Goal: Information Seeking & Learning: Learn about a topic

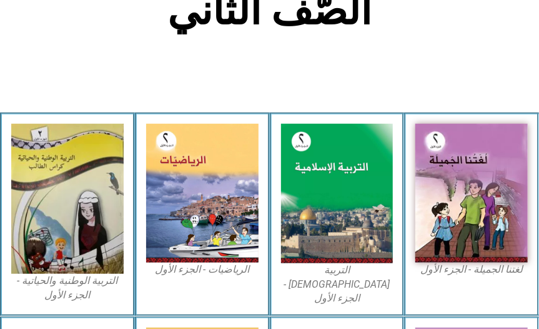
scroll to position [326, 0]
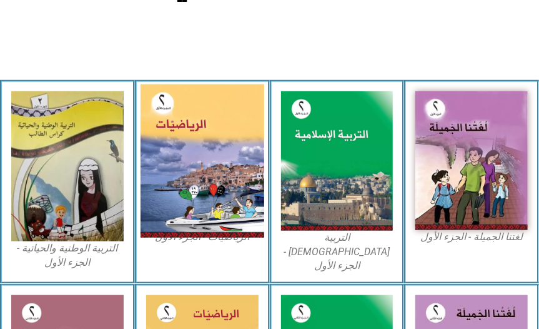
click at [226, 150] on img at bounding box center [203, 160] width 124 height 153
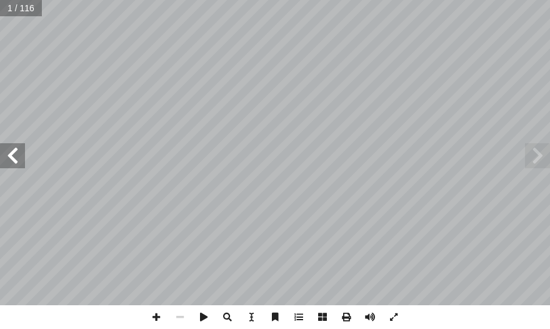
click at [14, 166] on span at bounding box center [12, 155] width 25 height 25
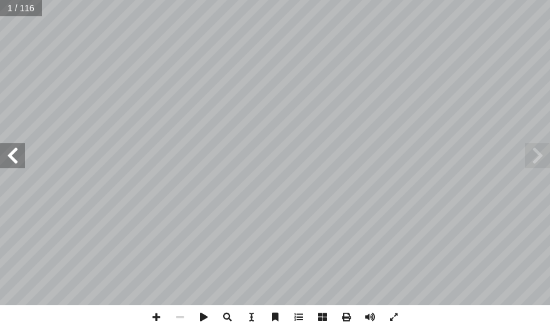
click at [14, 166] on span at bounding box center [12, 155] width 25 height 25
click at [11, 161] on span at bounding box center [12, 155] width 25 height 25
click at [11, 160] on span at bounding box center [12, 155] width 25 height 25
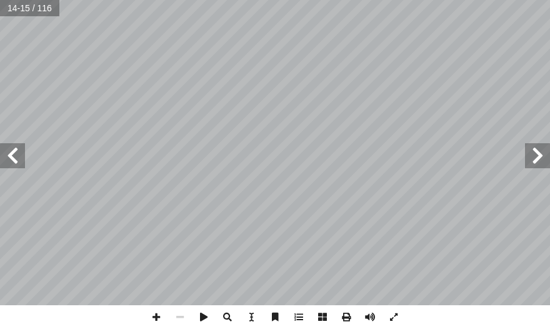
click at [11, 160] on span at bounding box center [12, 155] width 25 height 25
click at [161, 315] on span at bounding box center [156, 317] width 24 height 24
click at [157, 316] on span at bounding box center [156, 317] width 24 height 24
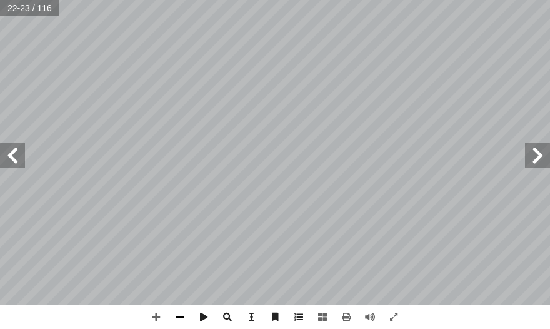
click at [183, 310] on span at bounding box center [180, 317] width 24 height 24
click at [154, 320] on span at bounding box center [156, 317] width 24 height 24
click at [179, 320] on span at bounding box center [180, 317] width 24 height 24
click at [152, 319] on span at bounding box center [156, 317] width 24 height 24
click at [173, 319] on span at bounding box center [180, 317] width 24 height 24
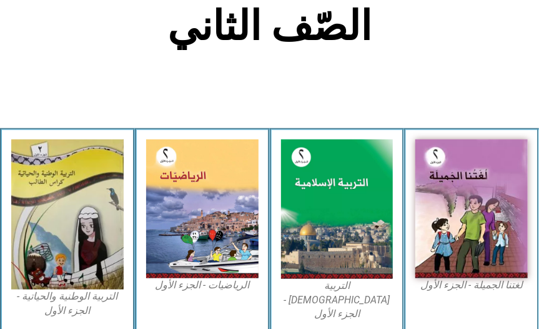
scroll to position [304, 0]
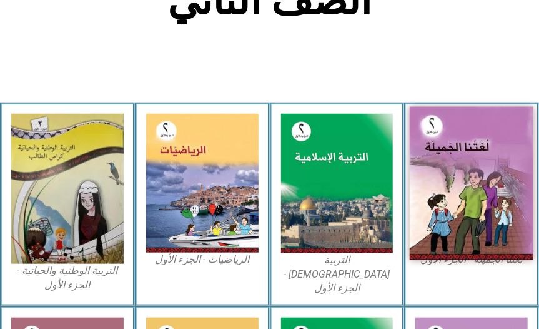
click at [487, 211] on img at bounding box center [472, 182] width 124 height 153
click at [436, 147] on img at bounding box center [472, 182] width 124 height 153
click at [481, 146] on img at bounding box center [472, 182] width 124 height 153
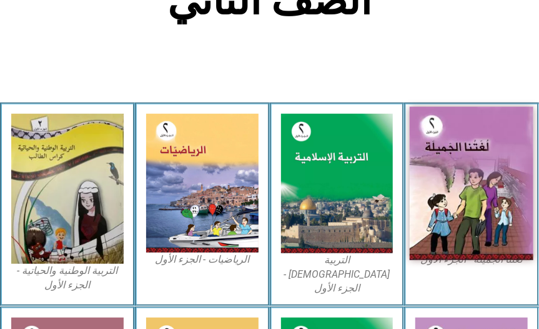
click at [481, 146] on img at bounding box center [472, 182] width 124 height 153
click at [455, 139] on img at bounding box center [472, 182] width 124 height 153
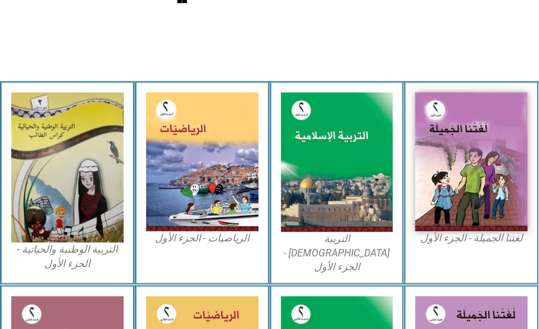
scroll to position [350, 0]
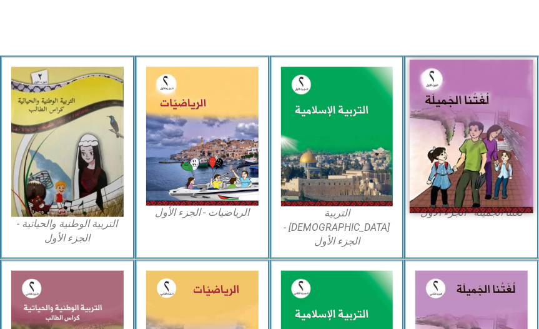
click at [458, 136] on img at bounding box center [472, 135] width 124 height 153
click at [490, 126] on img at bounding box center [472, 135] width 124 height 153
click at [472, 121] on img at bounding box center [472, 135] width 124 height 153
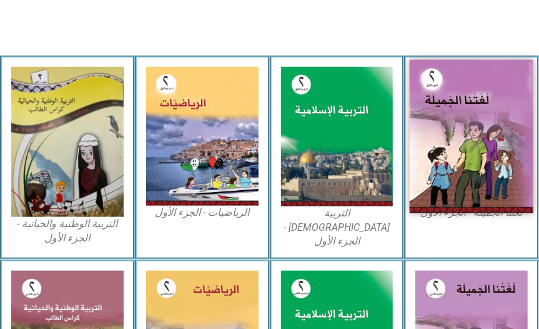
click at [479, 92] on img at bounding box center [472, 135] width 124 height 153
click at [479, 91] on img at bounding box center [472, 135] width 124 height 153
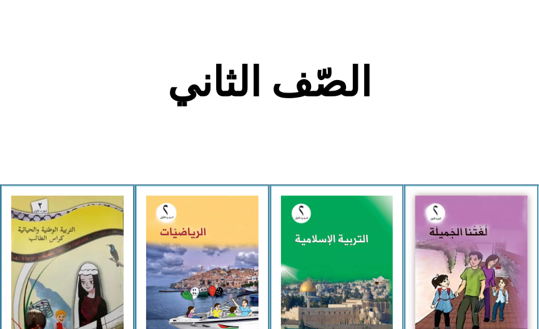
scroll to position [286, 0]
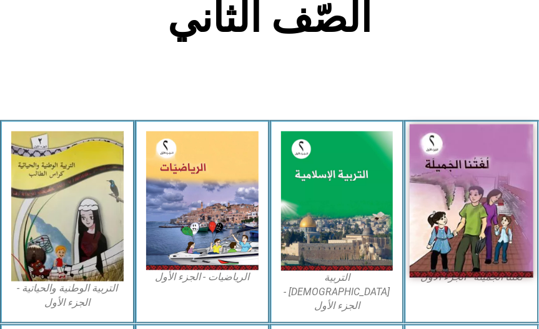
click at [483, 217] on img at bounding box center [472, 200] width 124 height 153
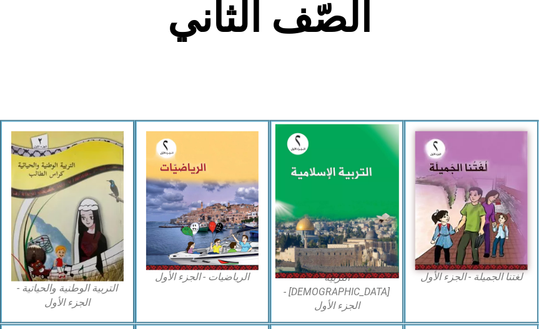
click at [392, 195] on img at bounding box center [337, 201] width 124 height 154
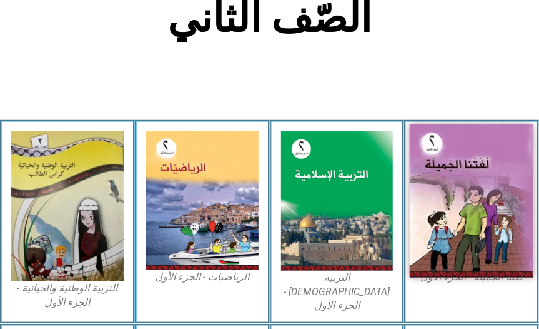
click at [451, 185] on img at bounding box center [472, 200] width 124 height 153
click at [445, 159] on img at bounding box center [472, 200] width 124 height 153
click at [483, 208] on img at bounding box center [472, 200] width 124 height 153
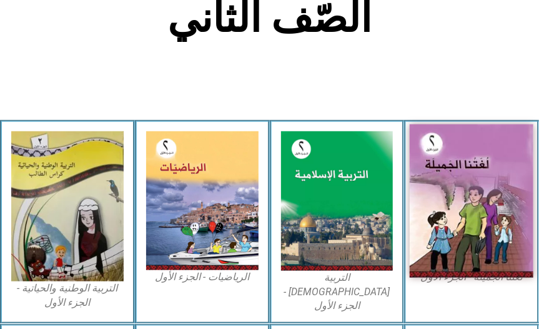
click at [483, 209] on img at bounding box center [472, 200] width 124 height 153
click at [483, 212] on img at bounding box center [472, 200] width 124 height 153
click at [483, 214] on img at bounding box center [472, 200] width 124 height 153
click at [484, 215] on img at bounding box center [472, 200] width 124 height 153
click at [488, 216] on img at bounding box center [472, 200] width 124 height 153
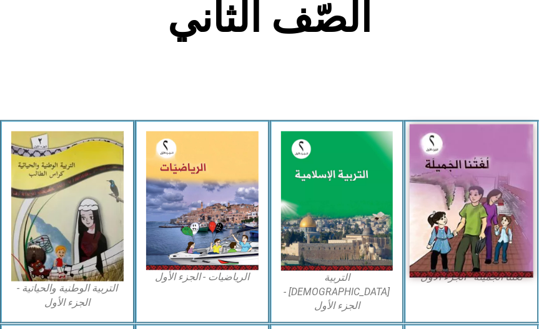
click at [488, 237] on img at bounding box center [472, 200] width 124 height 153
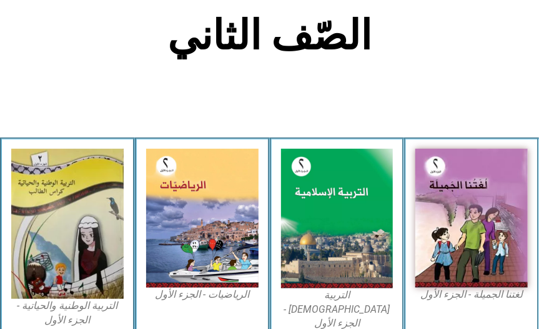
scroll to position [296, 0]
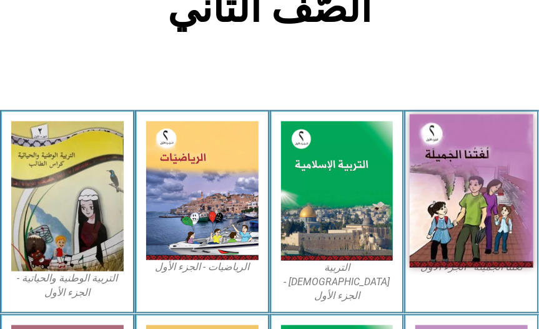
click at [472, 210] on img at bounding box center [472, 190] width 124 height 153
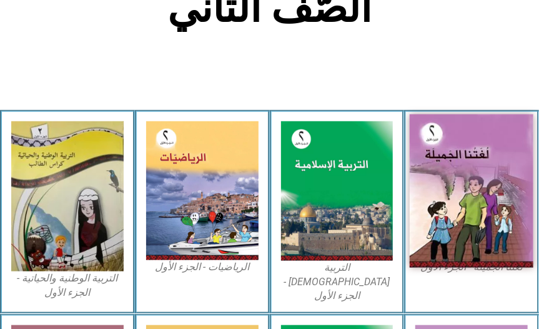
click at [472, 210] on img at bounding box center [472, 190] width 124 height 153
drag, startPoint x: 473, startPoint y: 211, endPoint x: 475, endPoint y: 157, distance: 53.1
click at [475, 157] on img at bounding box center [472, 190] width 124 height 153
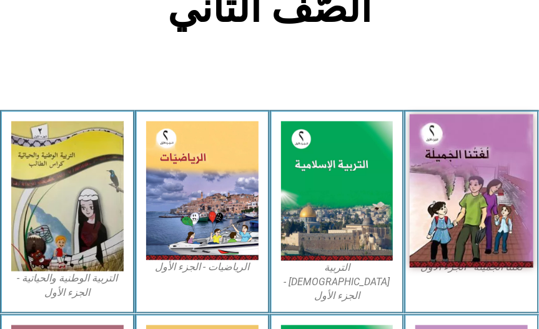
click at [475, 157] on img at bounding box center [472, 190] width 124 height 153
click at [495, 184] on img at bounding box center [472, 190] width 124 height 153
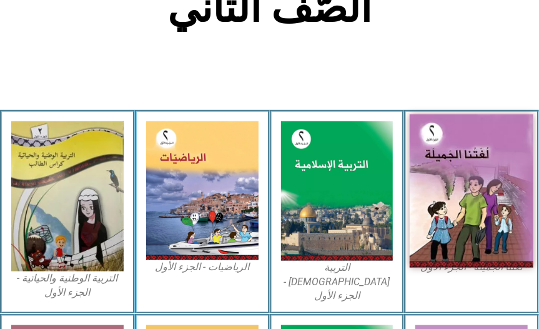
click at [495, 184] on img at bounding box center [472, 190] width 124 height 153
click at [493, 184] on img at bounding box center [472, 190] width 124 height 153
click at [479, 185] on img at bounding box center [472, 190] width 124 height 153
click at [478, 186] on img at bounding box center [472, 190] width 124 height 153
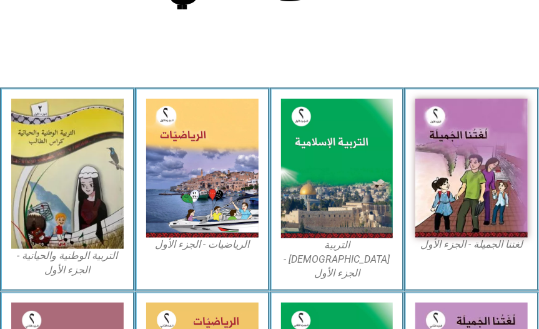
scroll to position [370, 0]
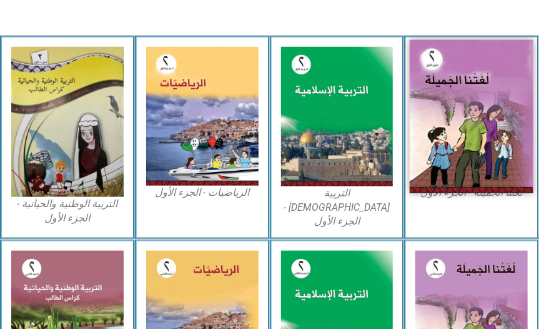
click at [503, 172] on img at bounding box center [472, 115] width 124 height 153
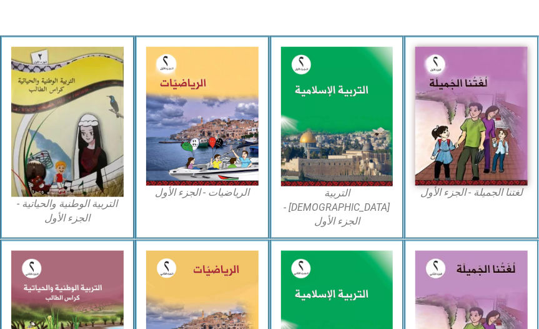
click at [502, 192] on figcaption "لغتنا الجميلة - الجزء الأول​" at bounding box center [471, 193] width 112 height 14
drag, startPoint x: 502, startPoint y: 192, endPoint x: 447, endPoint y: 194, distance: 55.6
click at [447, 194] on figcaption "لغتنا الجميلة - الجزء الأول​" at bounding box center [471, 193] width 112 height 14
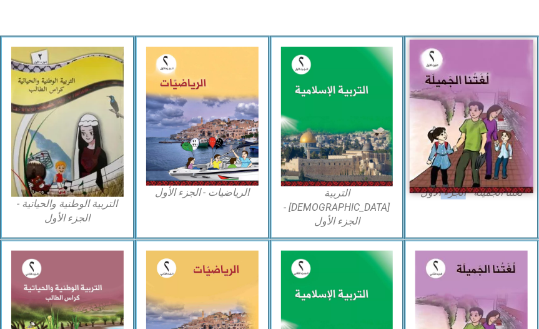
drag, startPoint x: 447, startPoint y: 194, endPoint x: 481, endPoint y: 161, distance: 47.7
click at [481, 161] on img at bounding box center [472, 115] width 124 height 153
click at [483, 162] on img at bounding box center [472, 115] width 124 height 153
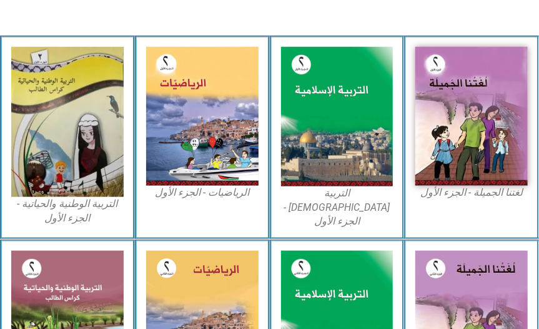
drag, startPoint x: 483, startPoint y: 162, endPoint x: 489, endPoint y: 200, distance: 38.0
click at [489, 200] on div "لغتنا الجميلة - الجزء الأول​" at bounding box center [471, 138] width 135 height 204
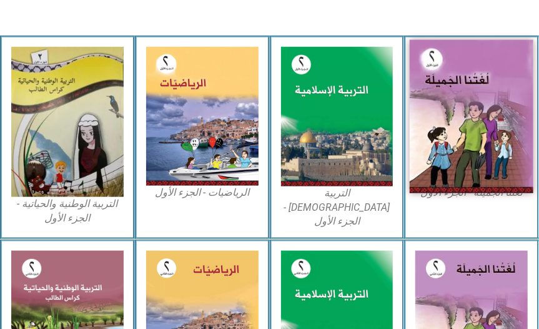
click at [465, 109] on img at bounding box center [472, 115] width 124 height 153
click at [465, 108] on img at bounding box center [472, 115] width 124 height 153
drag, startPoint x: 465, startPoint y: 107, endPoint x: 472, endPoint y: 107, distance: 7.5
click at [472, 107] on img at bounding box center [472, 115] width 124 height 153
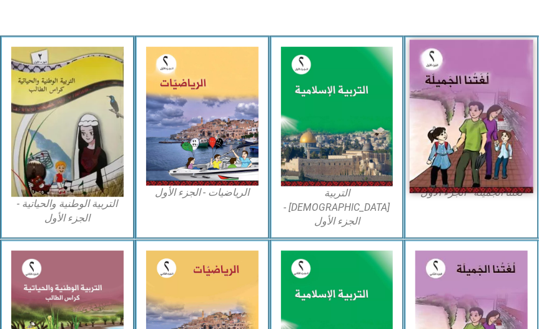
click at [472, 107] on img at bounding box center [472, 115] width 124 height 153
click at [477, 106] on img at bounding box center [472, 115] width 124 height 153
click at [492, 96] on img at bounding box center [472, 115] width 124 height 153
click at [495, 98] on img at bounding box center [472, 115] width 124 height 153
click at [496, 99] on img at bounding box center [472, 115] width 124 height 153
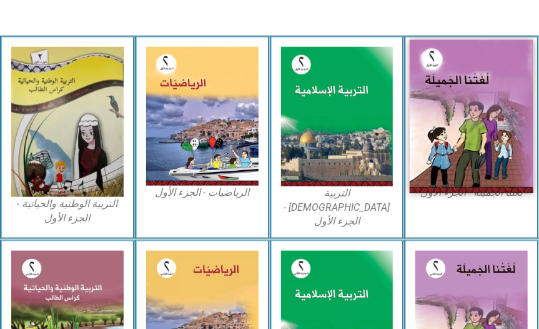
click at [489, 105] on img at bounding box center [472, 115] width 124 height 153
click at [489, 107] on img at bounding box center [472, 115] width 124 height 153
drag, startPoint x: 489, startPoint y: 107, endPoint x: 461, endPoint y: 99, distance: 29.3
click at [486, 107] on img at bounding box center [472, 115] width 124 height 153
click at [475, 97] on img at bounding box center [472, 115] width 124 height 153
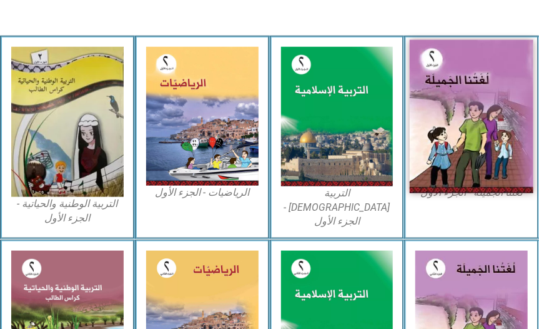
click at [442, 89] on img at bounding box center [472, 115] width 124 height 153
click at [443, 89] on img at bounding box center [472, 115] width 124 height 153
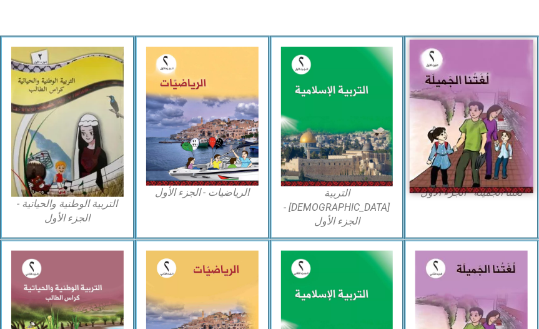
click at [445, 89] on img at bounding box center [472, 115] width 124 height 153
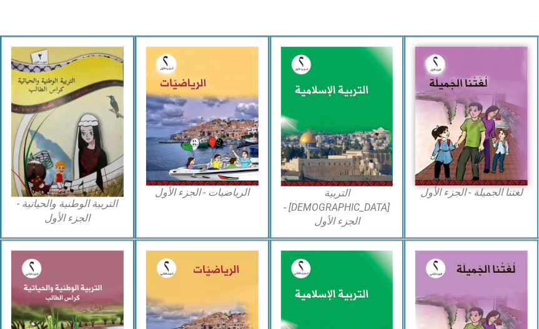
drag, startPoint x: 445, startPoint y: 89, endPoint x: 140, endPoint y: 19, distance: 312.9
click at [440, 91] on img at bounding box center [471, 116] width 112 height 139
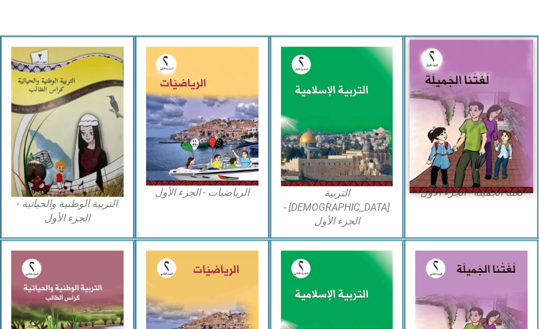
click at [495, 122] on img at bounding box center [472, 115] width 124 height 153
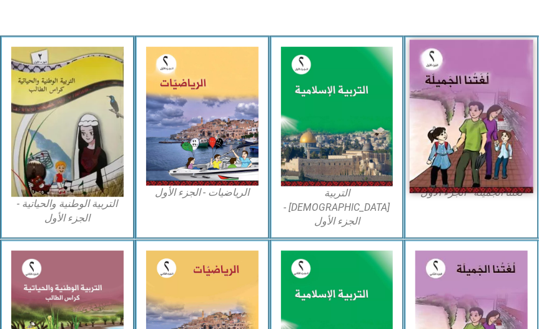
click at [495, 122] on img at bounding box center [472, 115] width 124 height 153
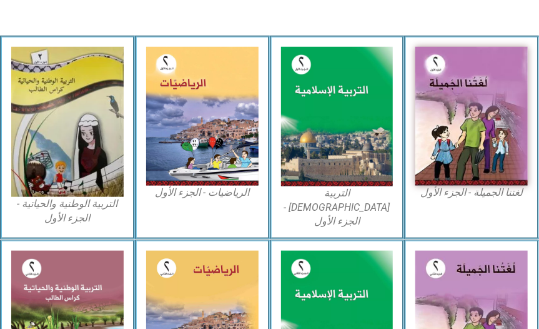
drag, startPoint x: 495, startPoint y: 122, endPoint x: 307, endPoint y: 195, distance: 202.3
click at [471, 133] on img at bounding box center [471, 116] width 112 height 139
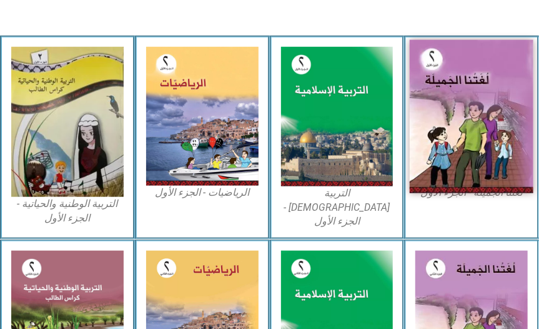
click at [481, 53] on img at bounding box center [472, 115] width 124 height 153
click at [478, 75] on img at bounding box center [472, 115] width 124 height 153
click at [490, 80] on img at bounding box center [472, 115] width 124 height 153
click at [490, 81] on img at bounding box center [472, 115] width 124 height 153
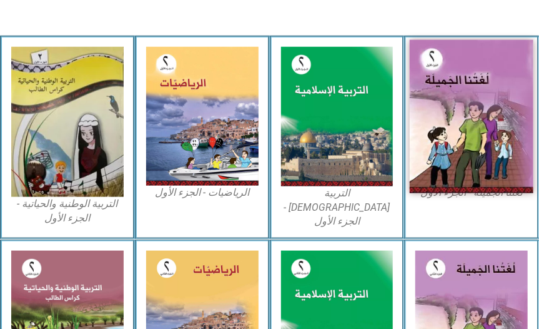
click at [488, 82] on img at bounding box center [472, 115] width 124 height 153
click at [478, 84] on img at bounding box center [472, 115] width 124 height 153
